Goal: Book appointment/travel/reservation

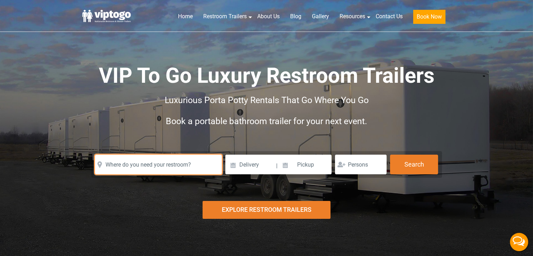
click at [161, 167] on input "text" at bounding box center [158, 165] width 127 height 20
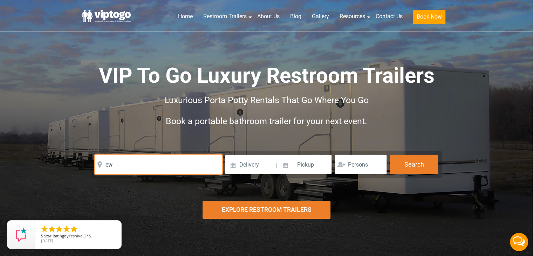
type input "e"
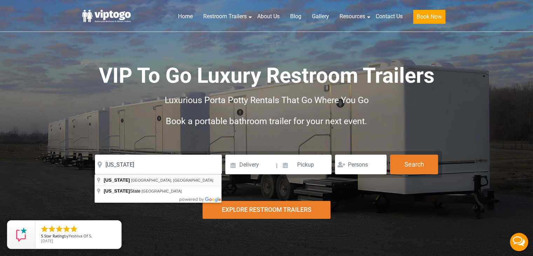
type input "New York, NY, USA"
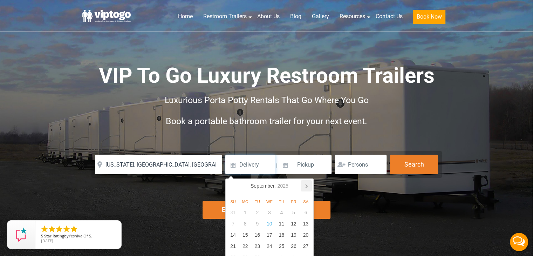
click at [309, 185] on icon at bounding box center [306, 185] width 11 height 11
click at [269, 216] on div "1" at bounding box center [269, 212] width 12 height 11
type input "10/01/2025"
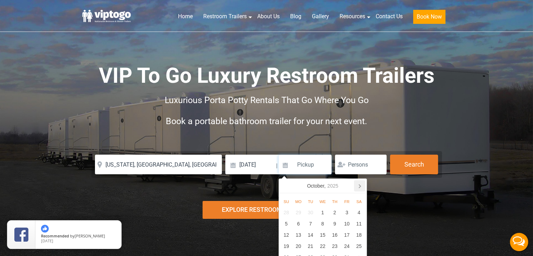
click at [361, 184] on icon at bounding box center [359, 185] width 11 height 11
click at [360, 184] on icon at bounding box center [359, 185] width 11 height 11
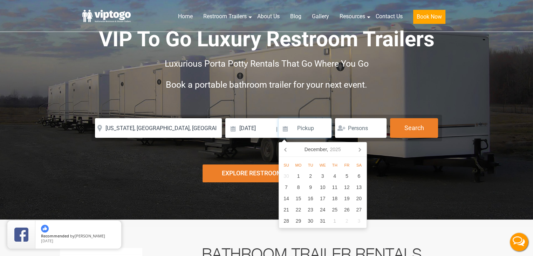
scroll to position [70, 0]
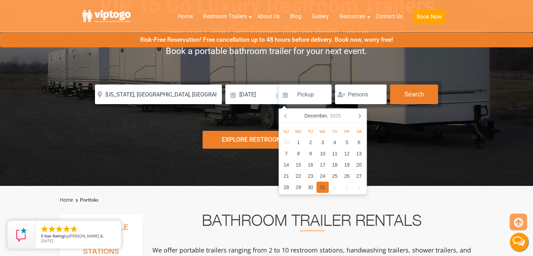
click at [323, 185] on div "31" at bounding box center [323, 187] width 12 height 11
type input "12/31/2025"
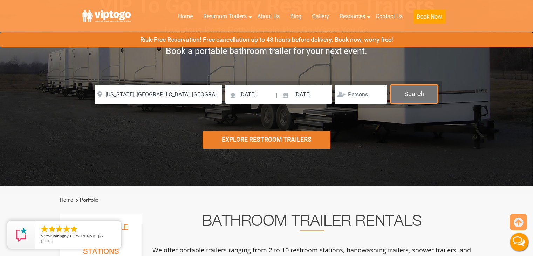
click at [406, 91] on button "Search" at bounding box center [414, 93] width 48 height 19
click at [413, 96] on button "Search" at bounding box center [414, 93] width 48 height 19
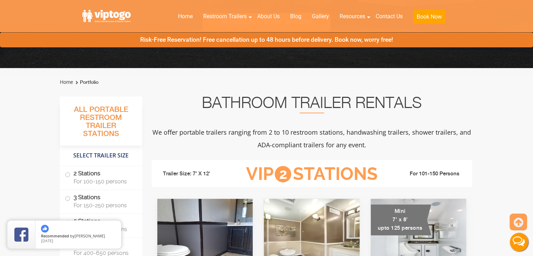
scroll to position [351, 0]
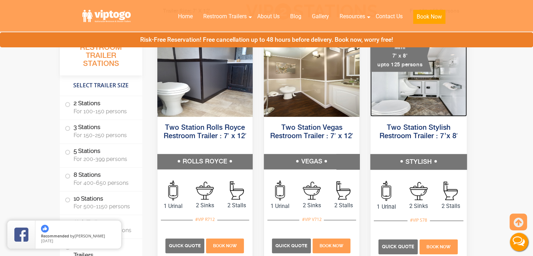
click at [429, 95] on img at bounding box center [418, 75] width 96 height 81
click at [392, 99] on img at bounding box center [418, 75] width 96 height 81
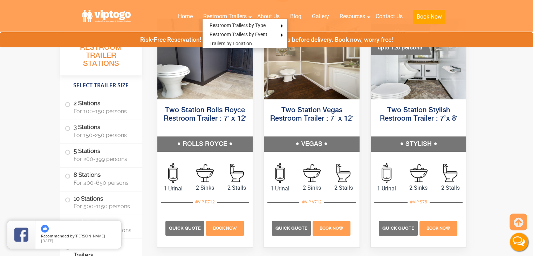
scroll to position [386, 0]
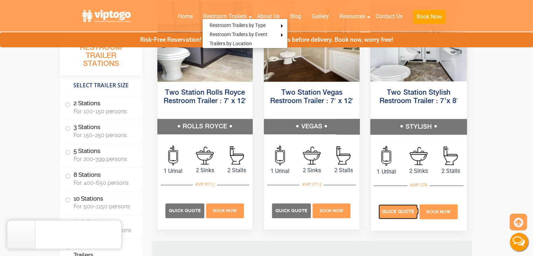
click at [401, 216] on p "Quick Quote" at bounding box center [398, 211] width 39 height 15
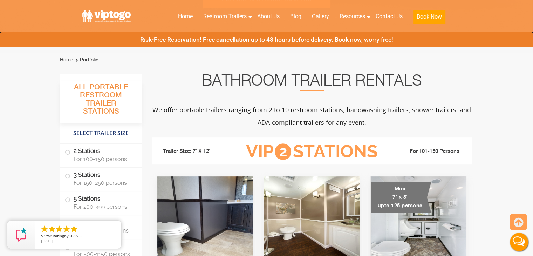
scroll to position [175, 0]
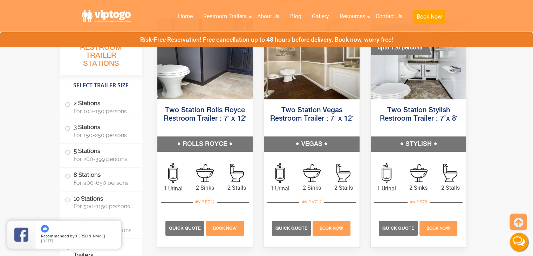
scroll to position [386, 0]
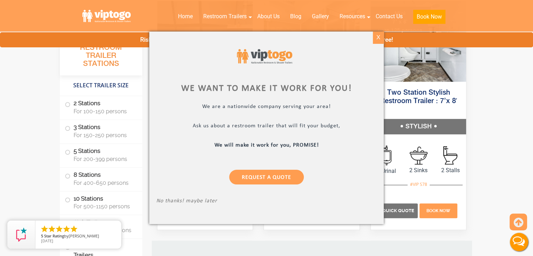
click at [380, 40] on div "X" at bounding box center [378, 38] width 11 height 12
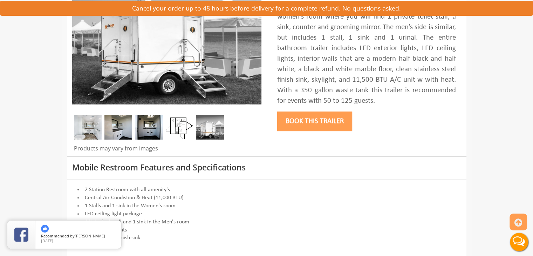
scroll to position [175, 0]
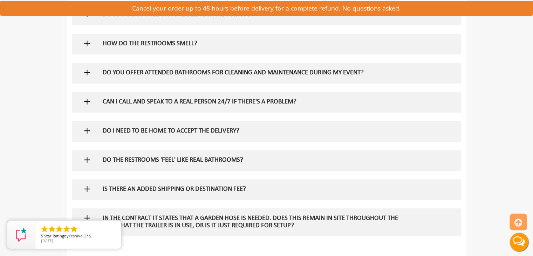
scroll to position [876, 0]
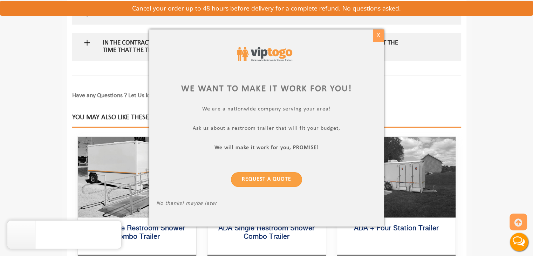
click at [379, 33] on div "X" at bounding box center [378, 35] width 11 height 12
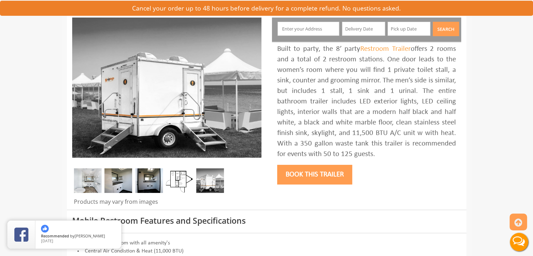
scroll to position [70, 0]
